Goal: Manage account settings

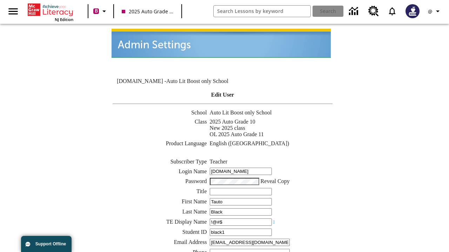
type input "!@#$"
click at [435, 11] on icon "Profile/Settings" at bounding box center [437, 11] width 8 height 8
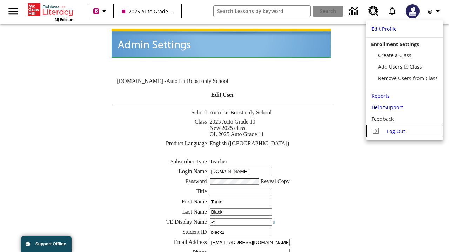
click at [404, 131] on span "Log Out" at bounding box center [396, 131] width 18 height 7
